Goal: Task Accomplishment & Management: Use online tool/utility

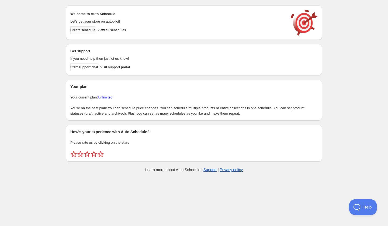
click at [81, 29] on span "Create schedule" at bounding box center [82, 30] width 25 height 4
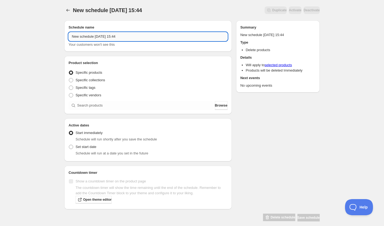
click at [110, 36] on input "New schedule [DATE] 15:44" at bounding box center [148, 36] width 159 height 9
paste input "[DATE] 2:00PM-4:30PM | Hot Date Night: Metalsmith Sterling Rings from Scratch"
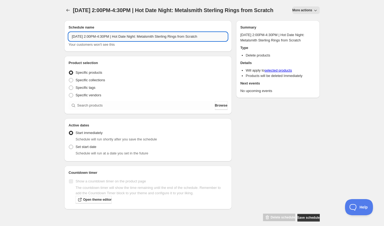
scroll to position [0, 11]
type input "[DATE] 2:00PM-4:30PM | Hot Date Night: Metalsmith Sterling Rings from Scratch"
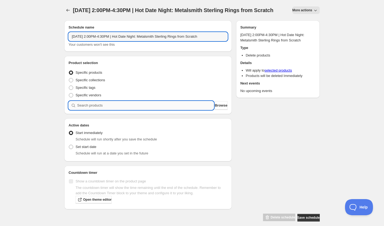
click at [113, 109] on input "search" at bounding box center [145, 105] width 137 height 9
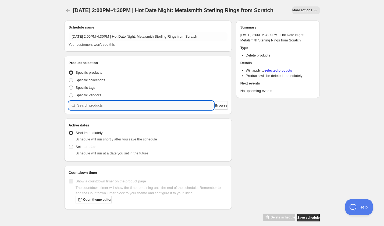
paste input "[DATE] 2:00PM-4:30PM | Hot Date Night: Metalsmith Sterling Rings from Scratch"
type input "[DATE] 2:00PM-4:30PM | Hot Date Night: Metalsmith Sterling Rings from Scratch"
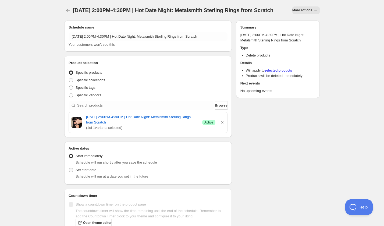
click at [87, 172] on span "Set start date" at bounding box center [86, 170] width 21 height 4
click at [69, 168] on input "Set start date" at bounding box center [69, 168] width 0 height 0
radio input "true"
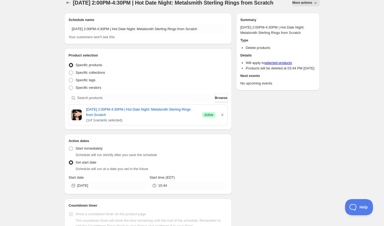
scroll to position [9, 0]
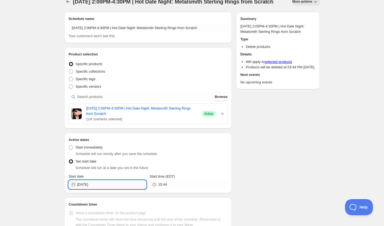
click at [105, 189] on input "[DATE]" at bounding box center [111, 184] width 69 height 9
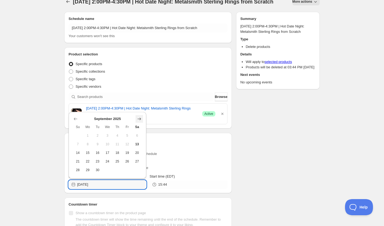
click at [140, 120] on icon "Show next month, October 2025" at bounding box center [139, 118] width 5 height 5
click at [140, 120] on icon "Show next month, November 2025" at bounding box center [139, 118] width 5 height 5
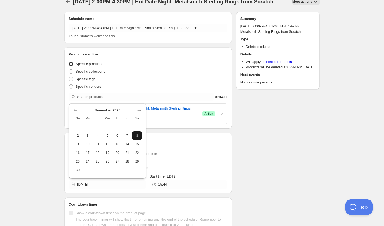
click at [138, 135] on span "8" at bounding box center [137, 135] width 6 height 4
type input "[DATE]"
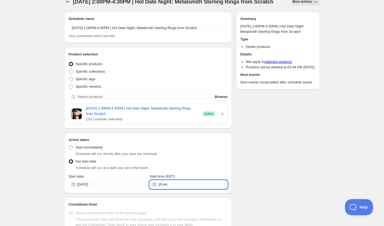
click at [170, 189] on input "15:44" at bounding box center [192, 184] width 69 height 9
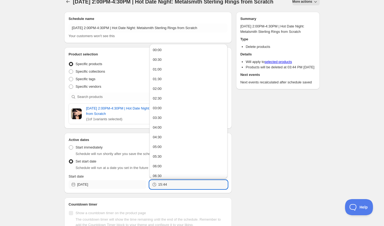
drag, startPoint x: 181, startPoint y: 193, endPoint x: 125, endPoint y: 189, distance: 55.9
click at [125, 189] on div "Start date [DATE] Start time (EDT) 15:44" at bounding box center [148, 181] width 159 height 15
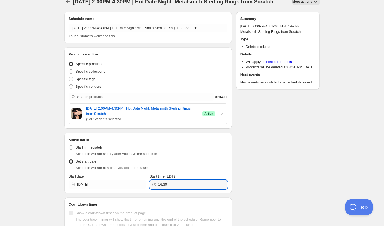
type input "16:30"
click at [259, 160] on div "Schedule name [DATE] 2:00PM-4:30PM | Hot Date Night: Metalsmith Sterling Rings …" at bounding box center [190, 131] width 260 height 246
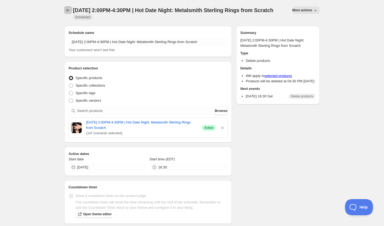
click at [64, 10] on button "Schedules" at bounding box center [68, 10] width 8 height 8
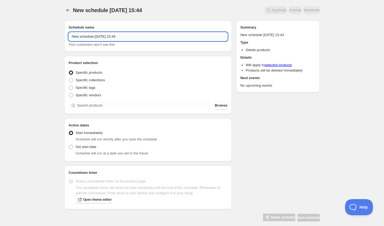
click at [121, 38] on input "New schedule [DATE] 15:44" at bounding box center [148, 36] width 159 height 9
paste input "[DATE] 6:00PM-7:00PM | [GEOGRAPHIC_DATA] Workshop"
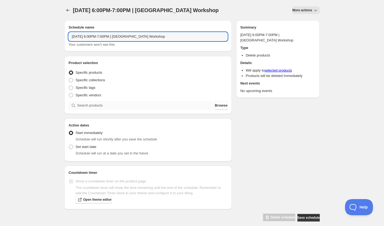
type input "[DATE] 6:00PM-7:00PM | [GEOGRAPHIC_DATA] Workshop"
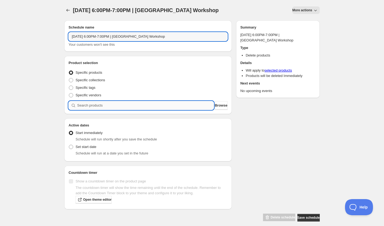
click at [102, 105] on input "search" at bounding box center [145, 105] width 137 height 9
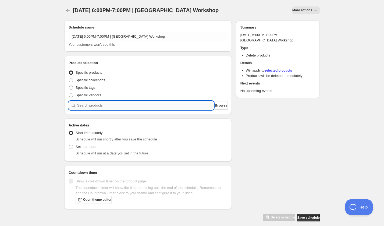
paste input "search"
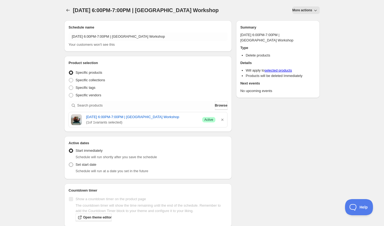
click at [91, 167] on span "Set start date" at bounding box center [86, 165] width 21 height 4
click at [69, 163] on input "Set start date" at bounding box center [69, 163] width 0 height 0
radio input "true"
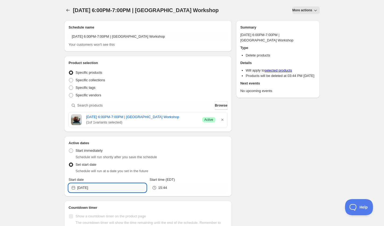
click at [101, 192] on input "[DATE]" at bounding box center [111, 188] width 69 height 9
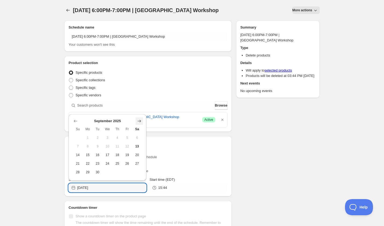
click at [141, 122] on icon "Show next month, October 2025" at bounding box center [139, 120] width 5 height 5
click at [141, 122] on icon "Show next month, November 2025" at bounding box center [139, 120] width 5 height 5
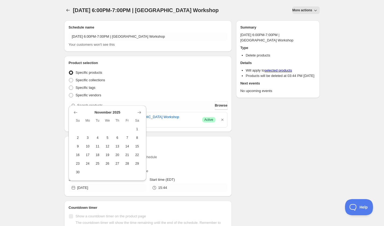
click at [94, 150] on button "11" at bounding box center [98, 146] width 10 height 9
type input "[DATE]"
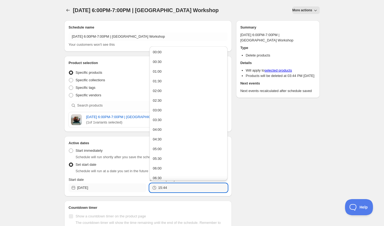
drag, startPoint x: 175, startPoint y: 192, endPoint x: 134, endPoint y: 191, distance: 40.9
click at [133, 191] on div "Start date [DATE] Start time (EDT) 15:44" at bounding box center [148, 184] width 159 height 15
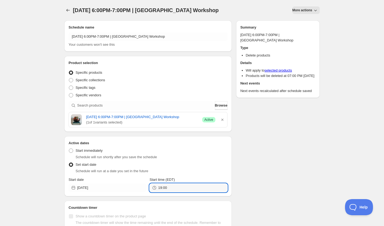
type input "19:00"
drag, startPoint x: 288, startPoint y: 179, endPoint x: 288, endPoint y: 163, distance: 15.6
click at [288, 179] on div "Schedule name [DATE] 6:00PM-7:00PM | Fall Air Plant Terrarium Workshop Your cus…" at bounding box center [190, 136] width 260 height 241
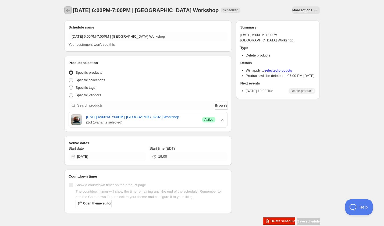
click at [69, 10] on icon "Schedules" at bounding box center [67, 10] width 5 height 5
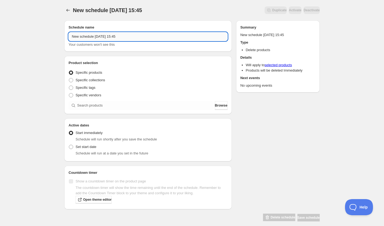
click at [104, 36] on input "New schedule [DATE] 15:45" at bounding box center [148, 36] width 159 height 9
paste input "[DATE] 6:00PM-8:00PM | Knitting 101"
type input "[DATE] 6:00PM-8:00PM | Knitting 101"
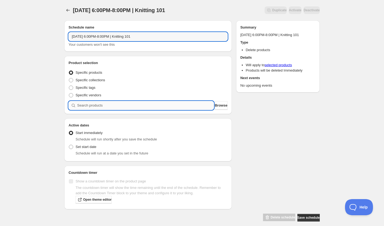
click at [105, 103] on input "search" at bounding box center [145, 105] width 137 height 9
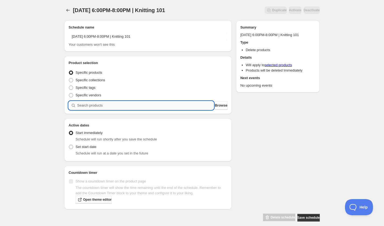
paste input "search"
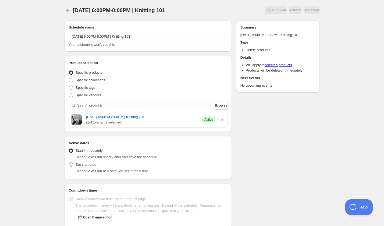
click at [70, 168] on label "Set start date" at bounding box center [83, 165] width 28 height 8
click at [69, 163] on input "Set start date" at bounding box center [69, 163] width 0 height 0
radio input "true"
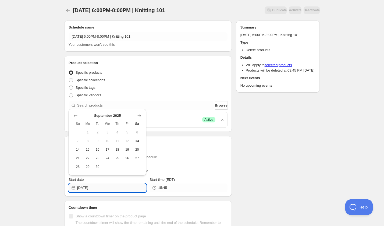
click at [104, 189] on input "[DATE]" at bounding box center [111, 188] width 69 height 9
click at [138, 112] on button "Show next month, October 2025" at bounding box center [140, 116] width 8 height 8
click at [138, 112] on button "Show next month, November 2025" at bounding box center [140, 116] width 8 height 8
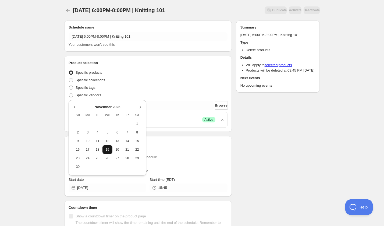
click at [108, 151] on span "19" at bounding box center [108, 149] width 6 height 4
type input "[DATE]"
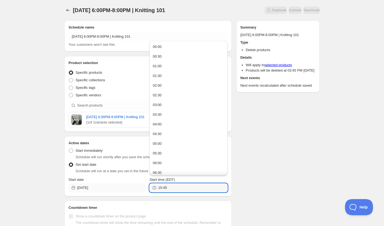
drag, startPoint x: 146, startPoint y: 184, endPoint x: 136, endPoint y: 184, distance: 9.4
click at [136, 184] on div "Start date [DATE] Start time (EDT) 15:45" at bounding box center [148, 184] width 159 height 15
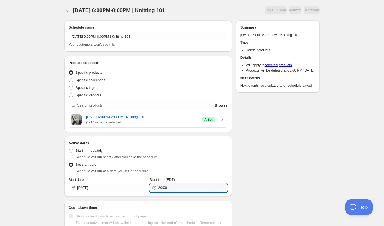
type input "20:00"
click at [309, 142] on div "Schedule name [DATE] 6:00PM-8:00PM | Knitting 101 Your customers won't see this…" at bounding box center [190, 136] width 260 height 241
